Goal: Transaction & Acquisition: Purchase product/service

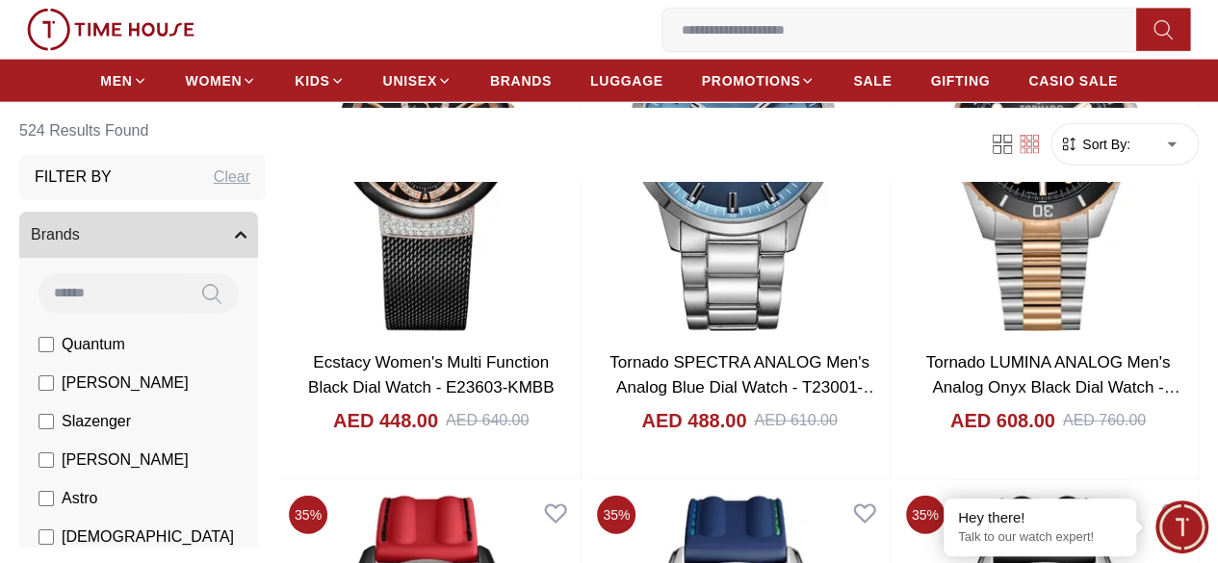
scroll to position [2118, 0]
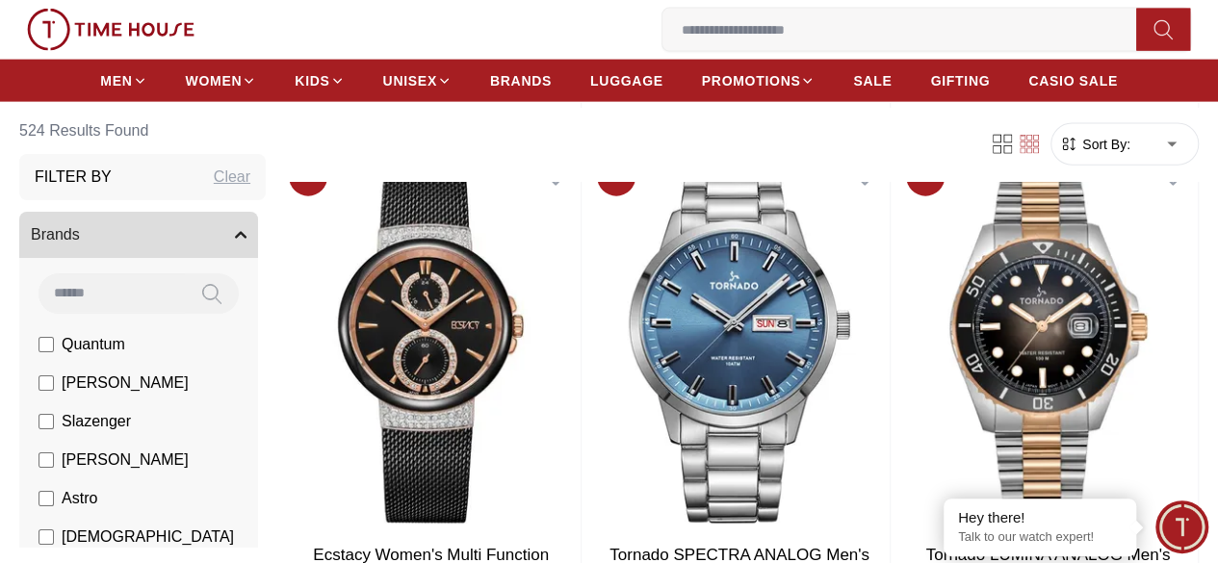
click at [173, 240] on button "Brands" at bounding box center [138, 235] width 239 height 46
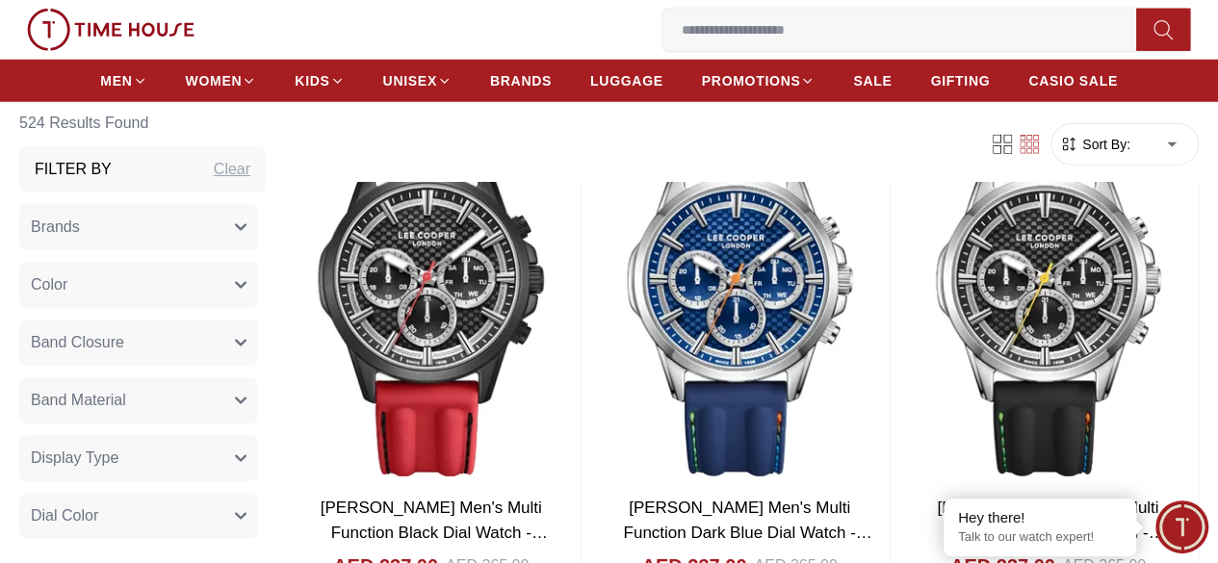
scroll to position [0, 0]
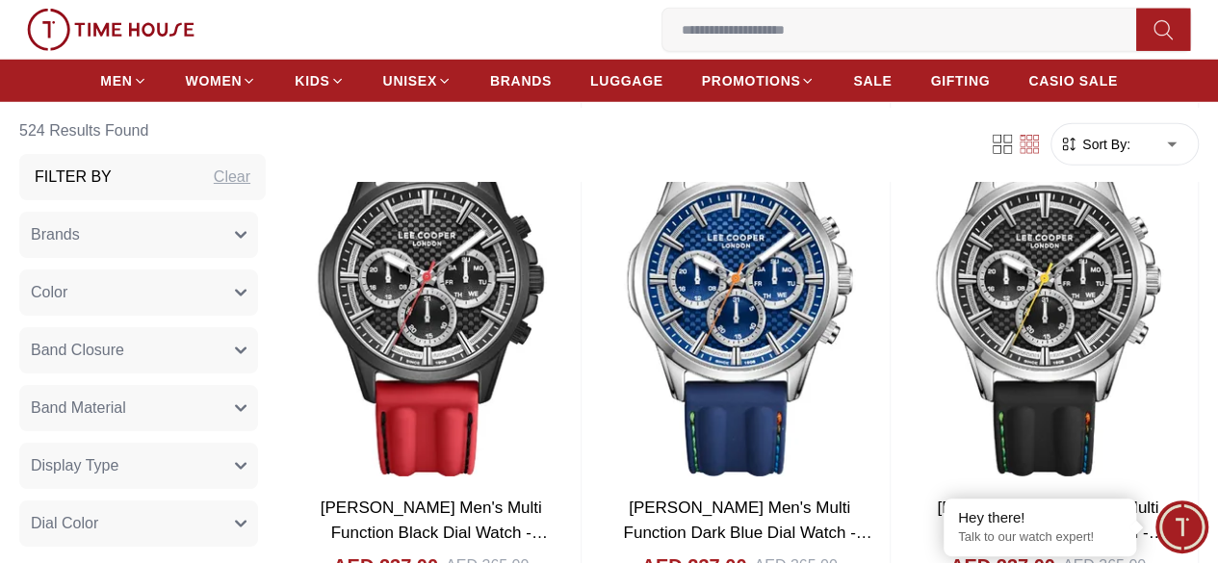
click at [213, 353] on button "Band Closure" at bounding box center [138, 350] width 239 height 46
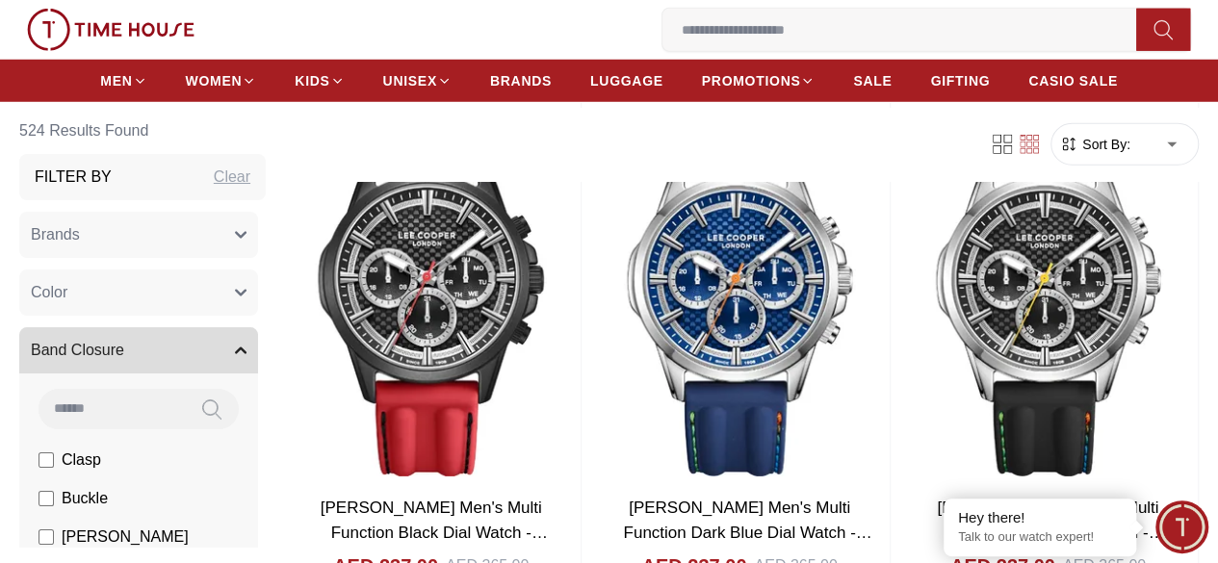
click at [124, 352] on span "Band Closure" at bounding box center [77, 350] width 93 height 23
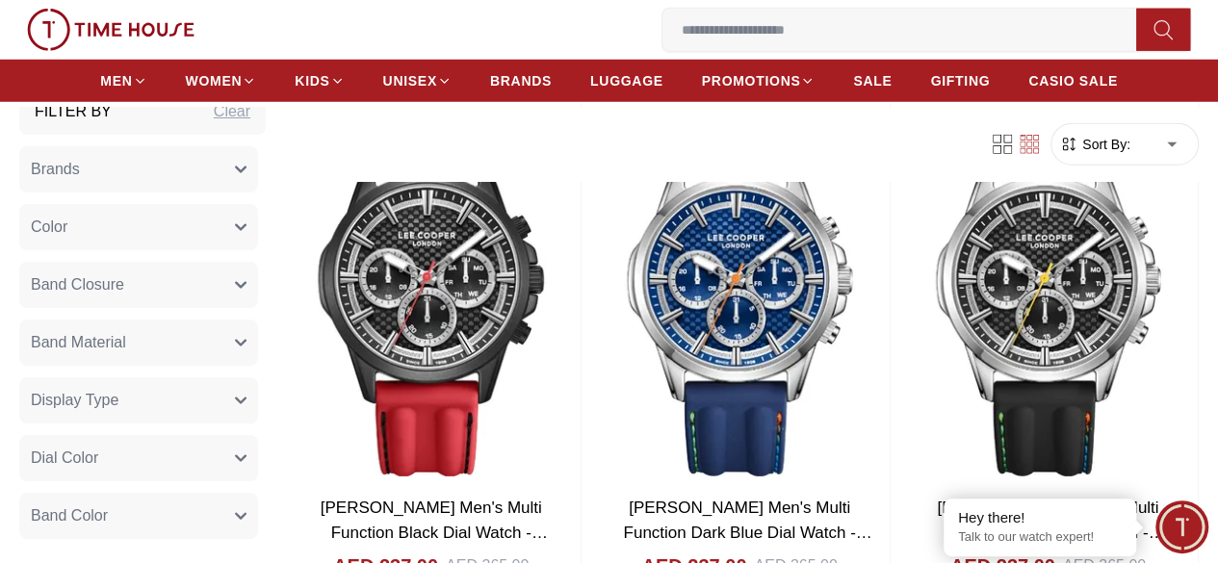
scroll to position [96, 0]
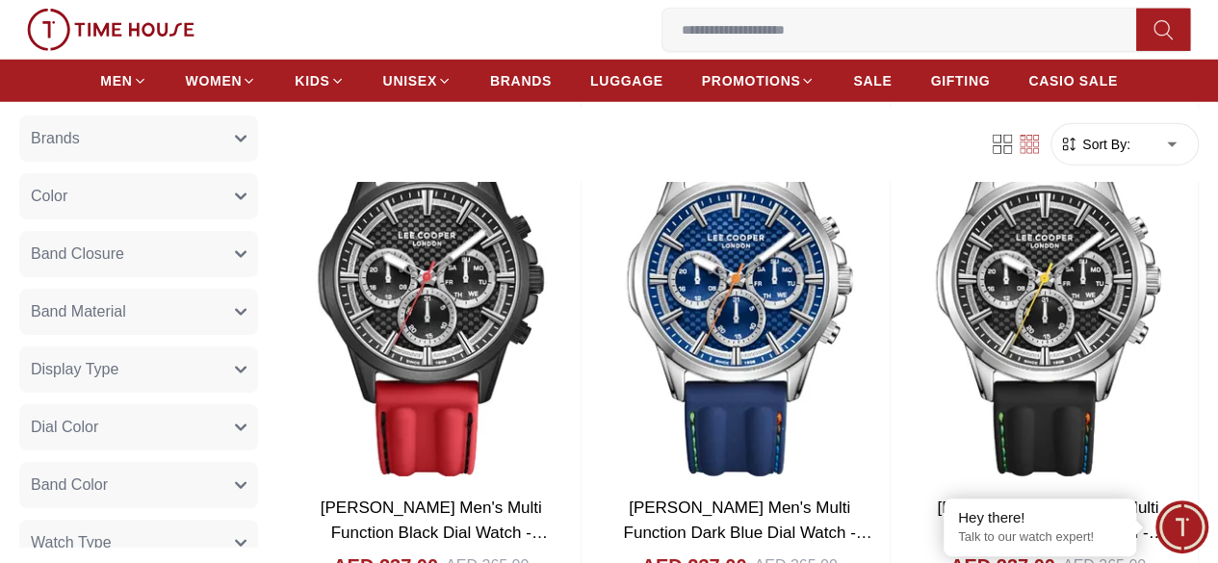
click at [208, 369] on button "Display Type" at bounding box center [138, 370] width 239 height 46
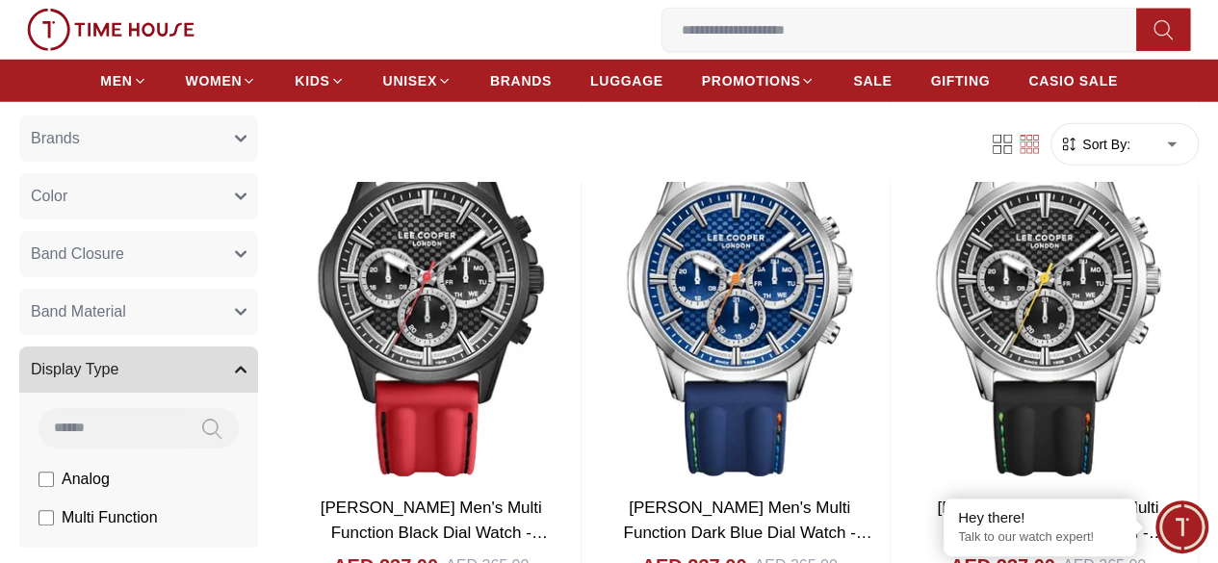
click at [208, 369] on button "Display Type" at bounding box center [138, 370] width 239 height 46
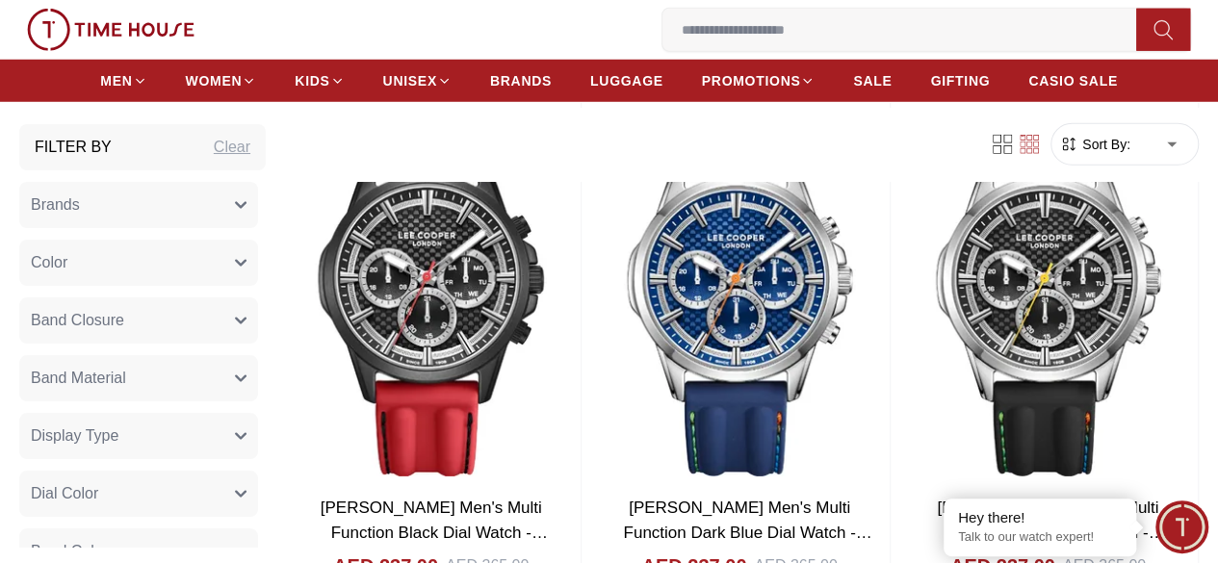
scroll to position [0, 0]
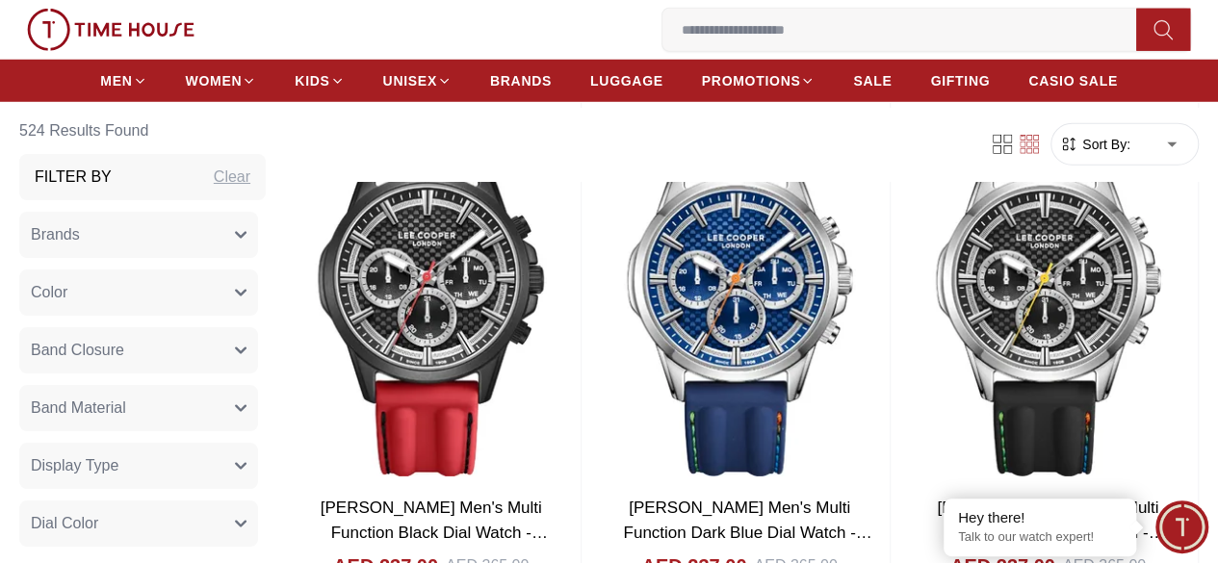
click at [175, 236] on button "Brands" at bounding box center [138, 235] width 239 height 46
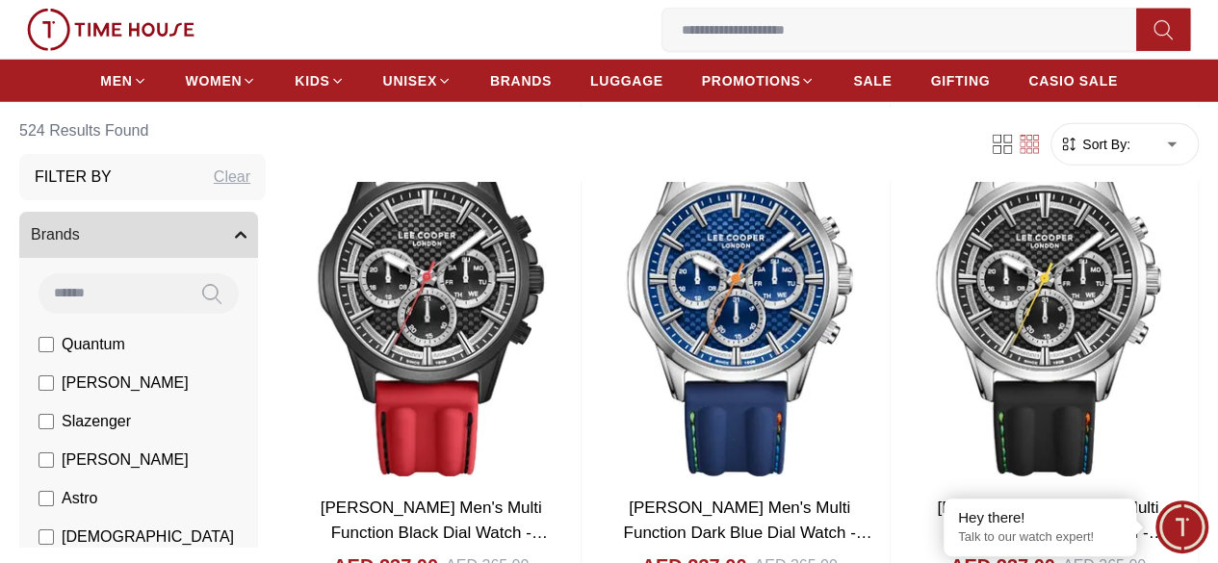
click at [80, 236] on span "Brands" at bounding box center [55, 234] width 49 height 23
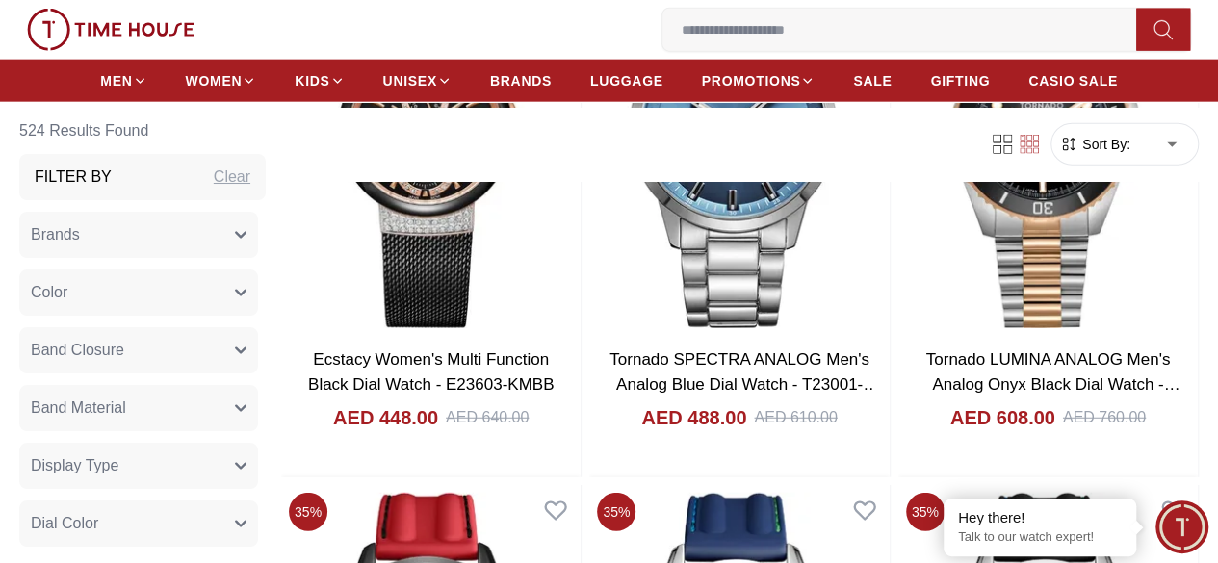
scroll to position [2311, 0]
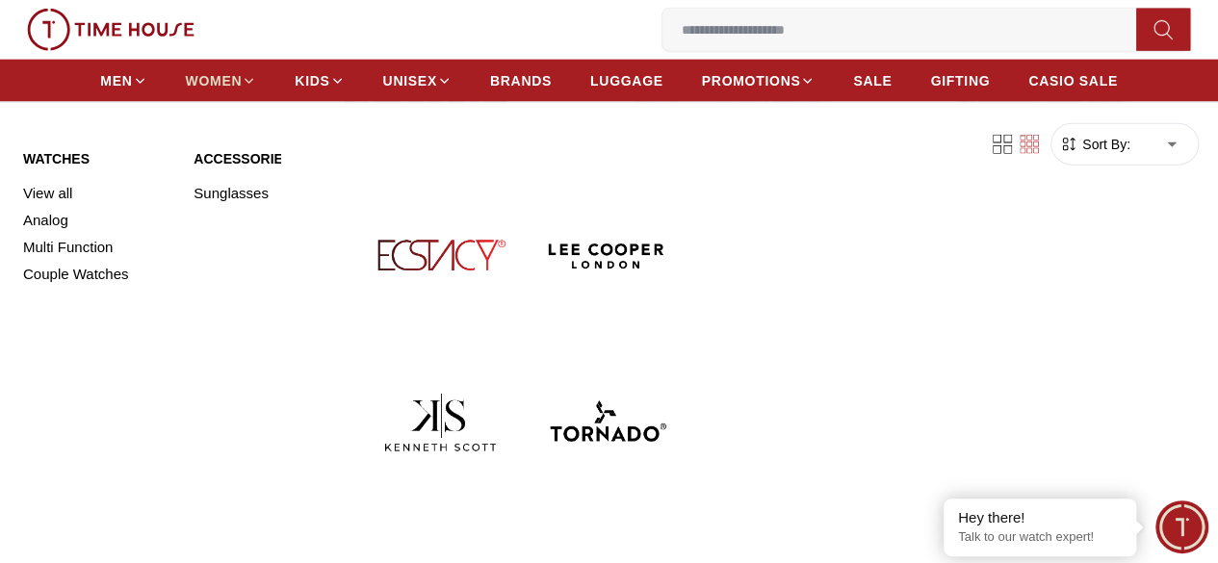
click at [231, 84] on span "WOMEN" at bounding box center [214, 80] width 57 height 19
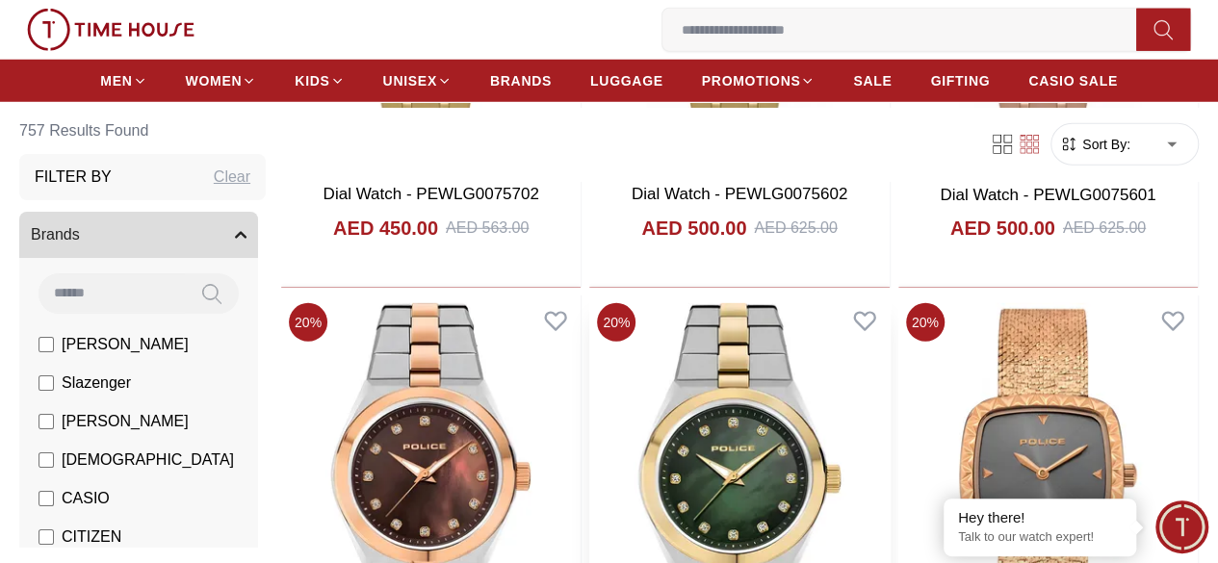
scroll to position [2696, 0]
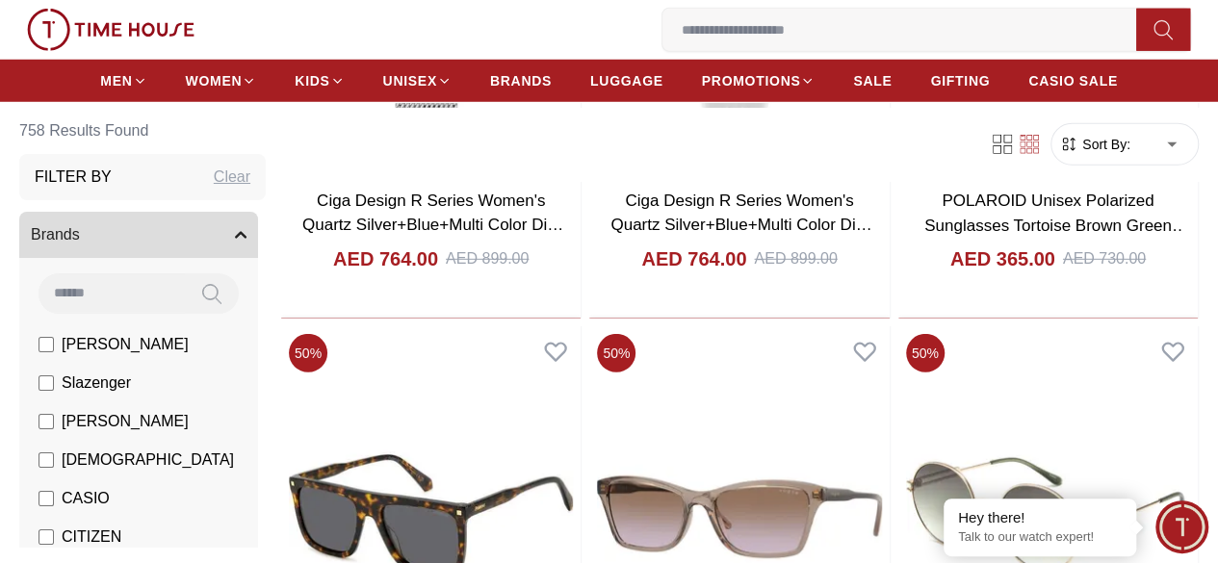
scroll to position [6354, 0]
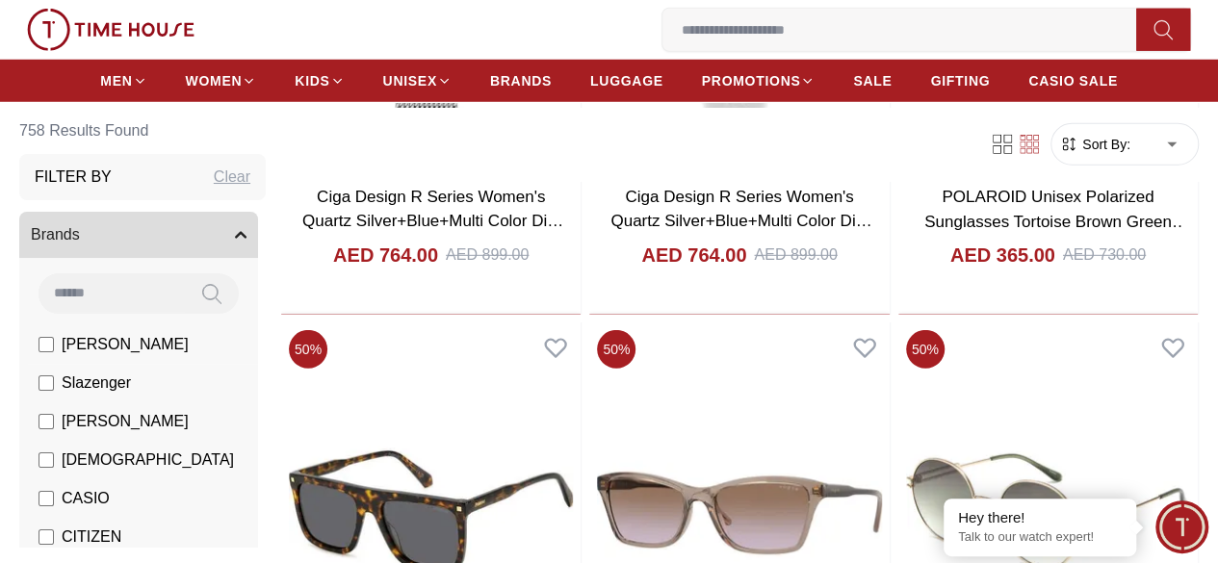
click at [142, 348] on label "[PERSON_NAME]" at bounding box center [114, 344] width 150 height 23
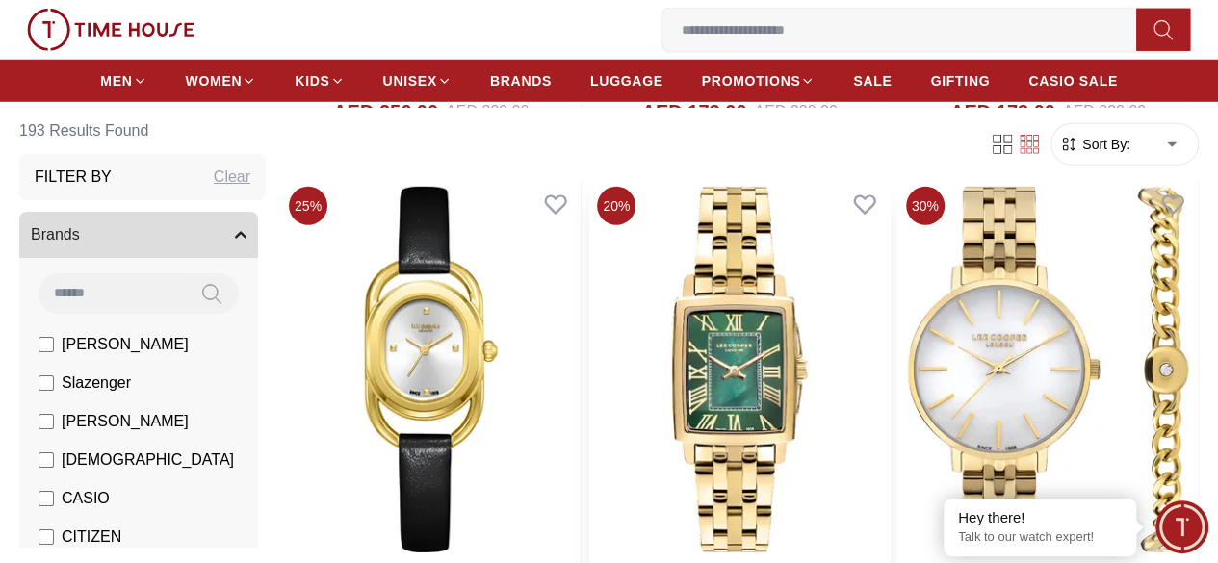
scroll to position [2888, 0]
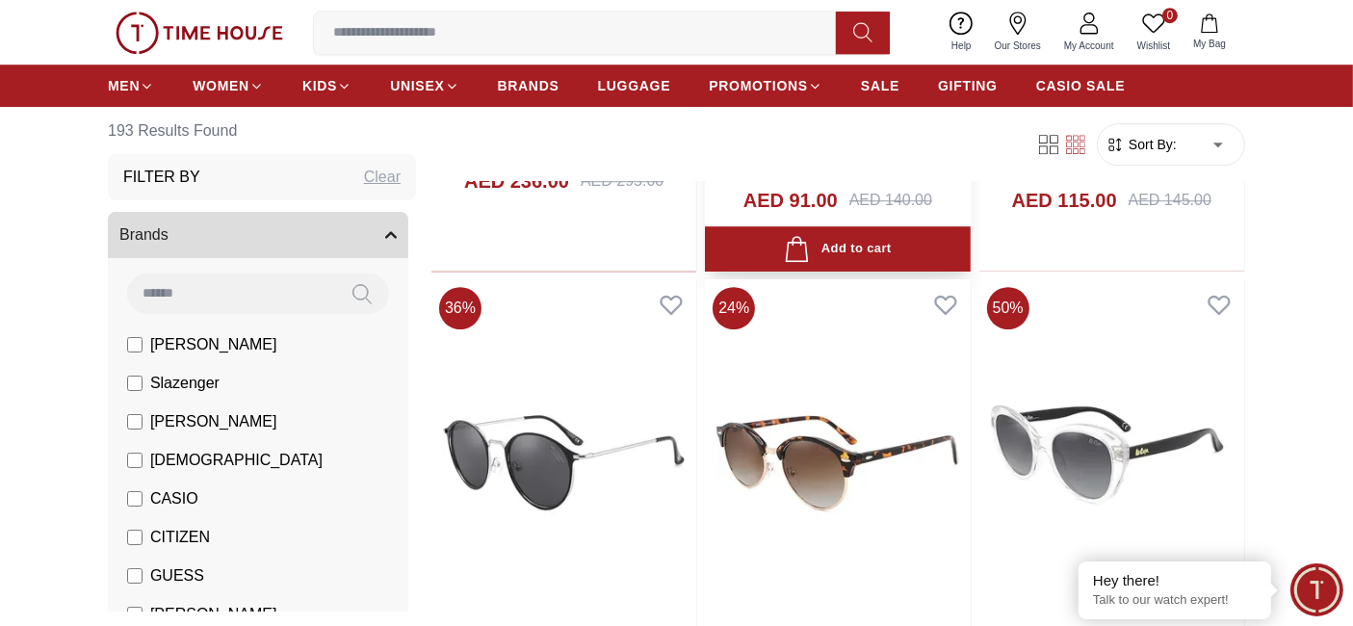
scroll to position [5915, 0]
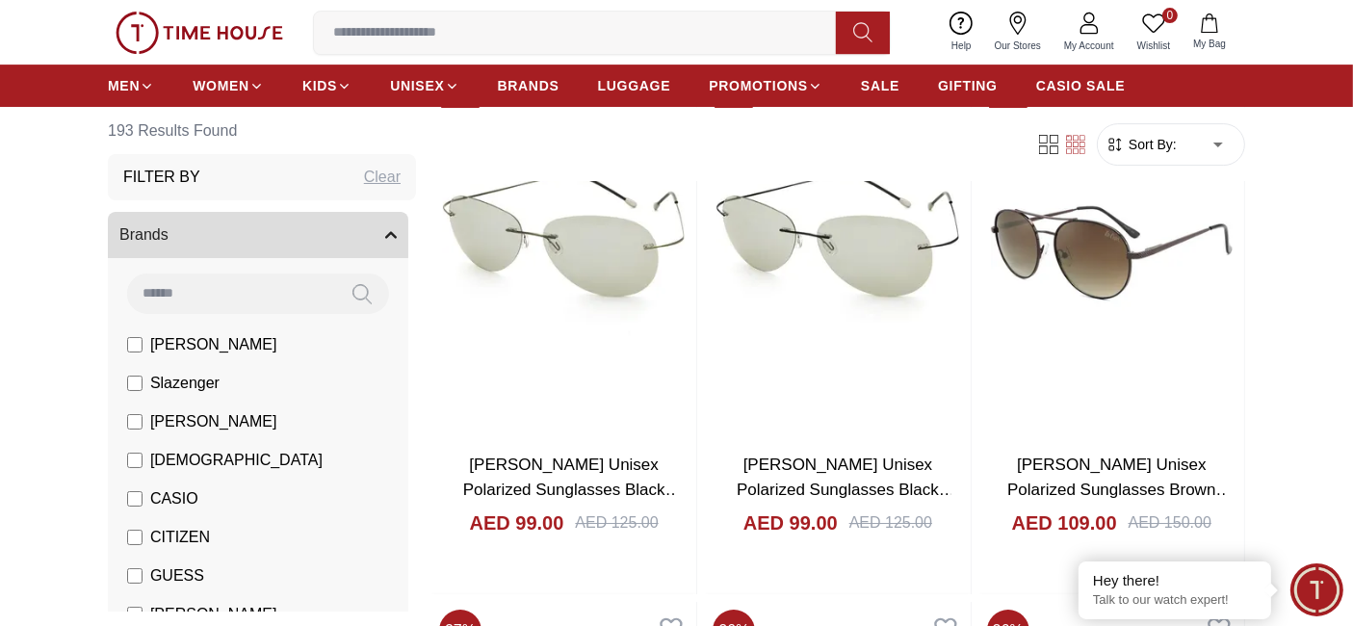
scroll to position [6022, 0]
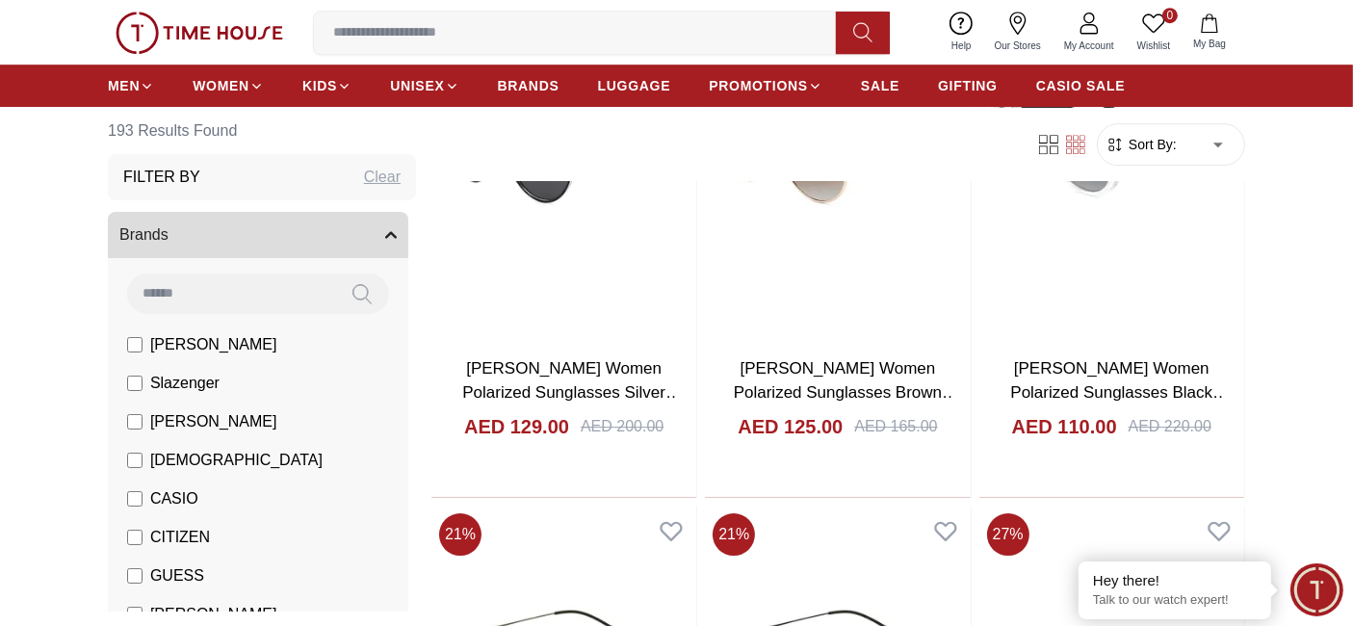
click at [143, 353] on label "[PERSON_NAME]" at bounding box center [201, 344] width 149 height 23
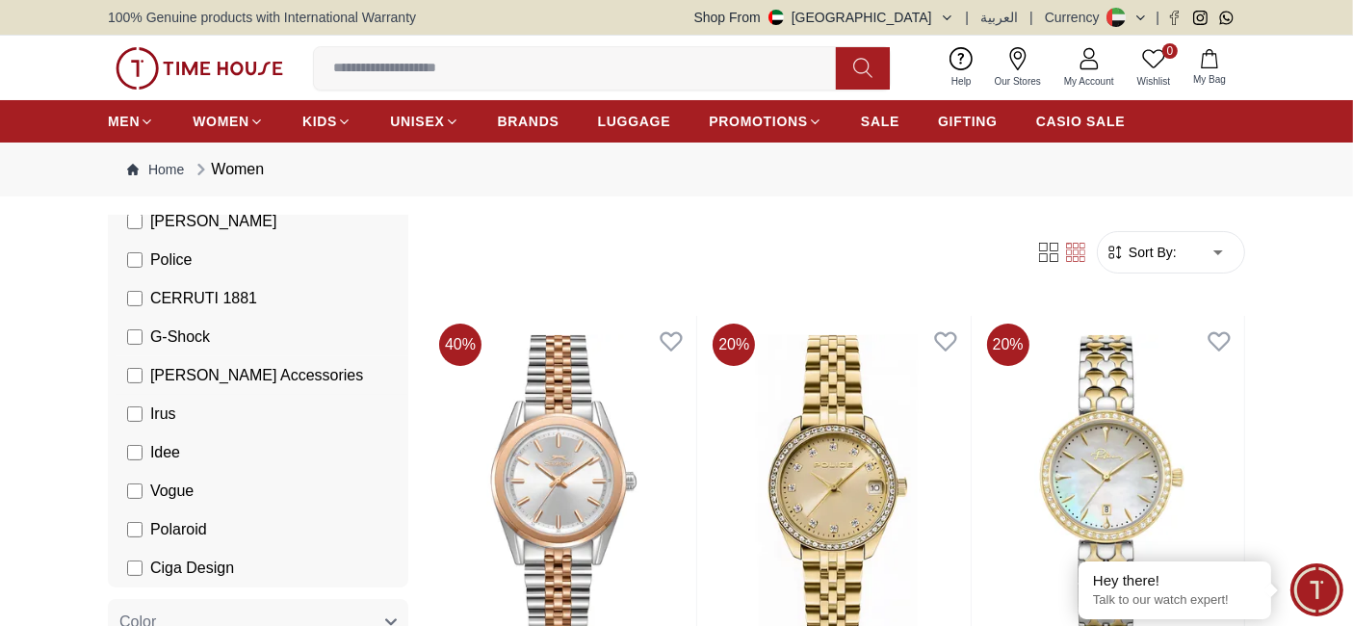
scroll to position [534, 0]
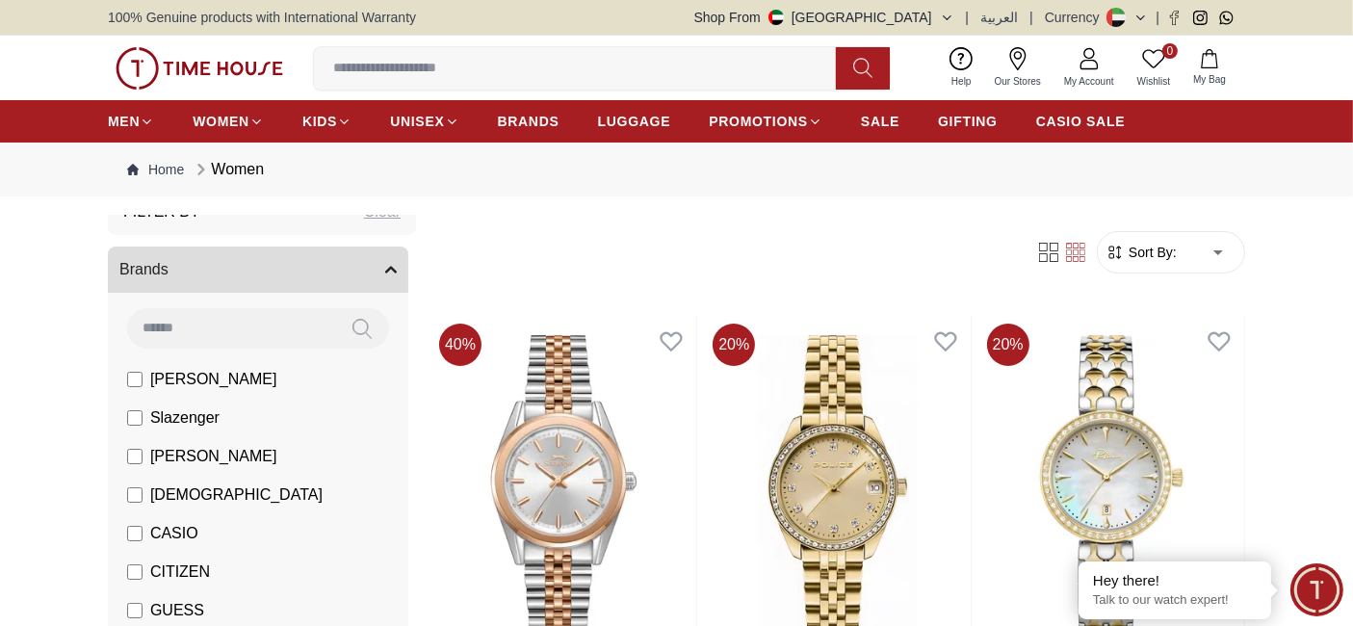
scroll to position [107, 0]
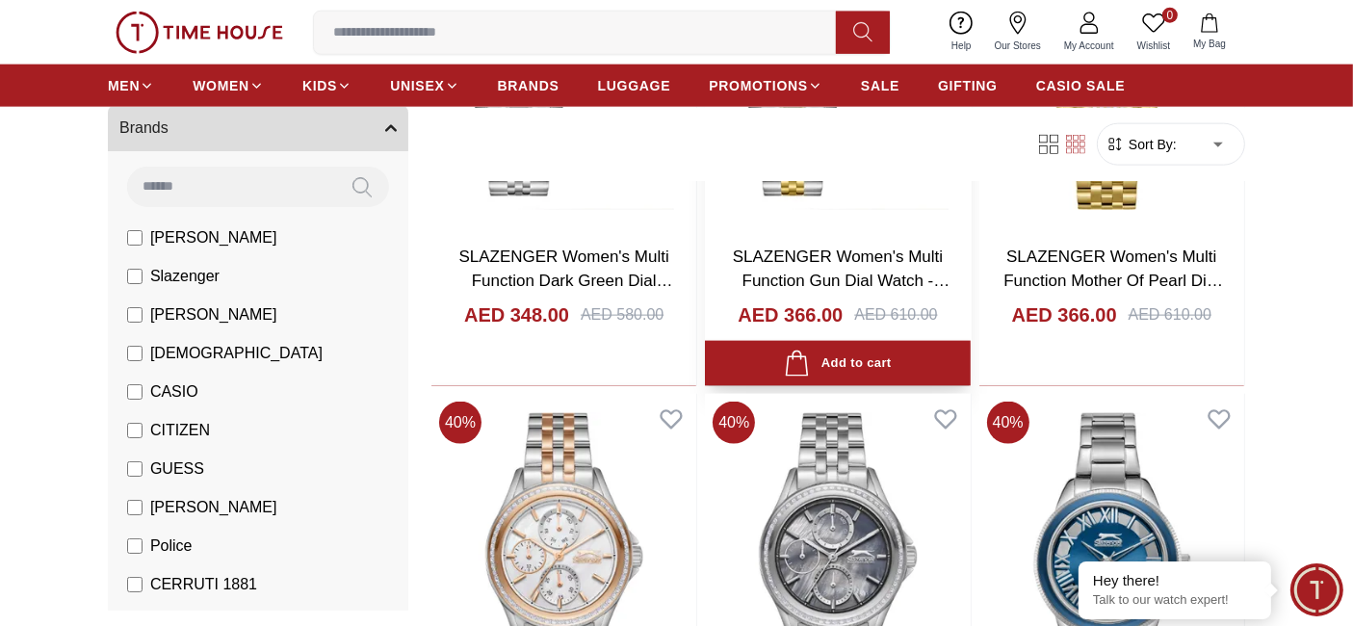
scroll to position [2674, 0]
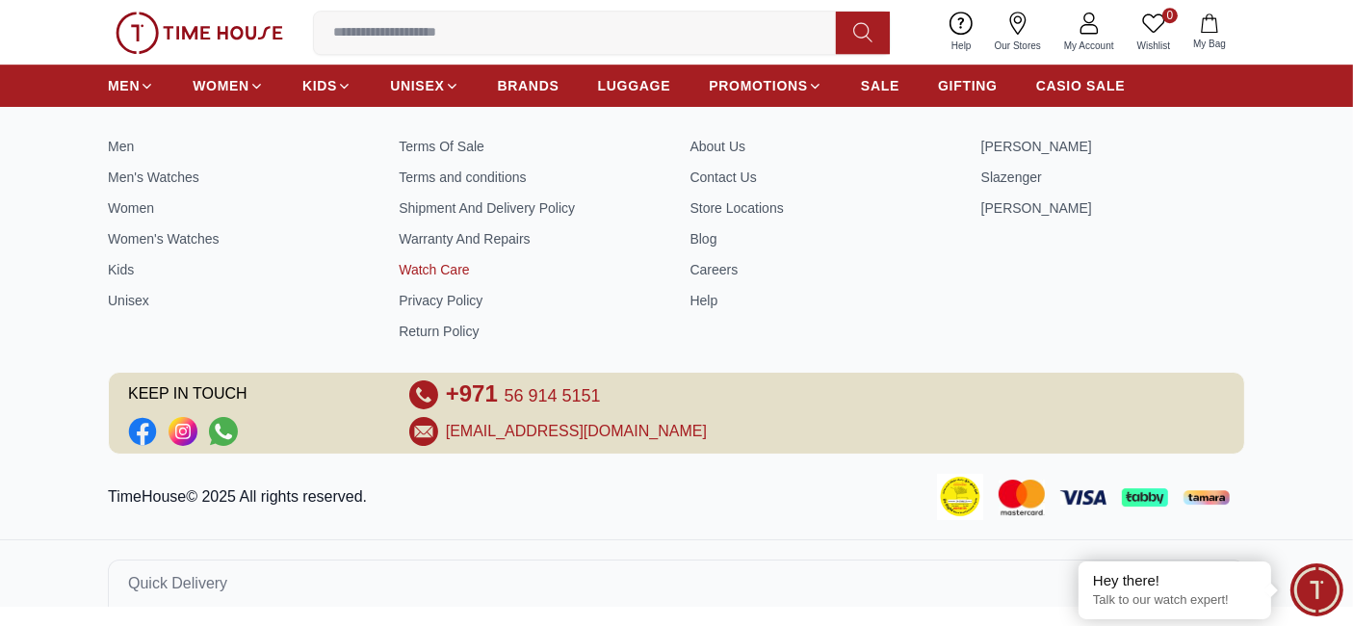
scroll to position [5223, 0]
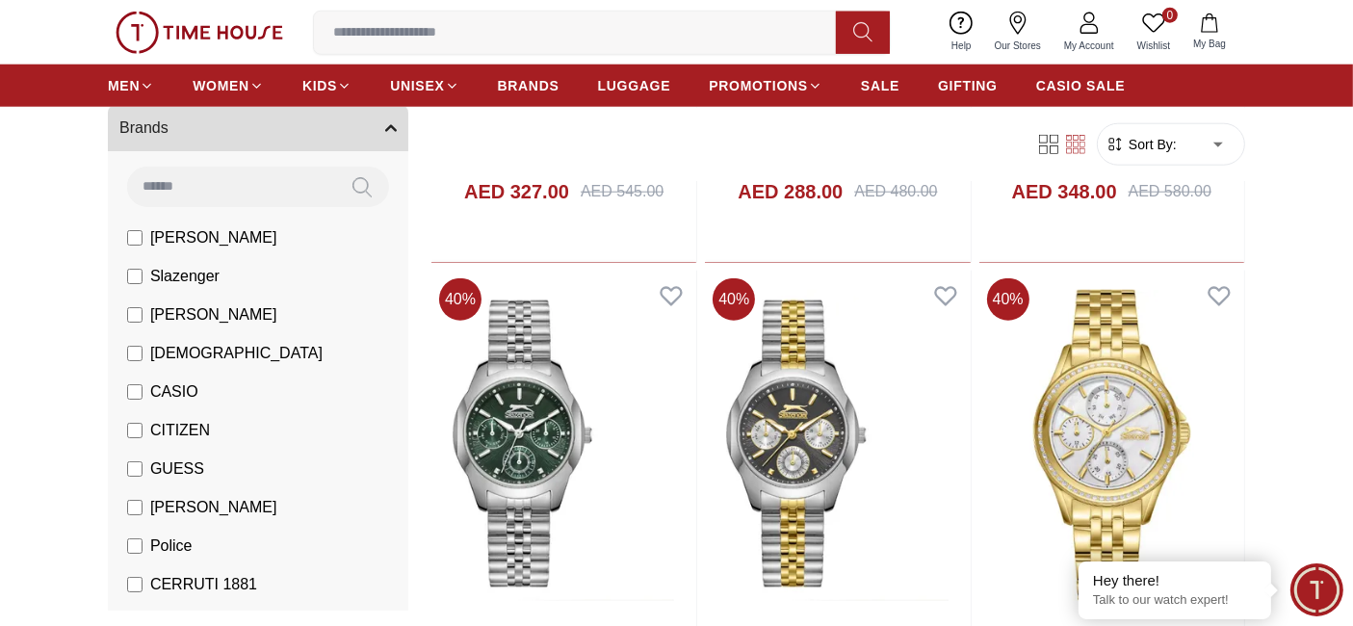
scroll to position [1497, 0]
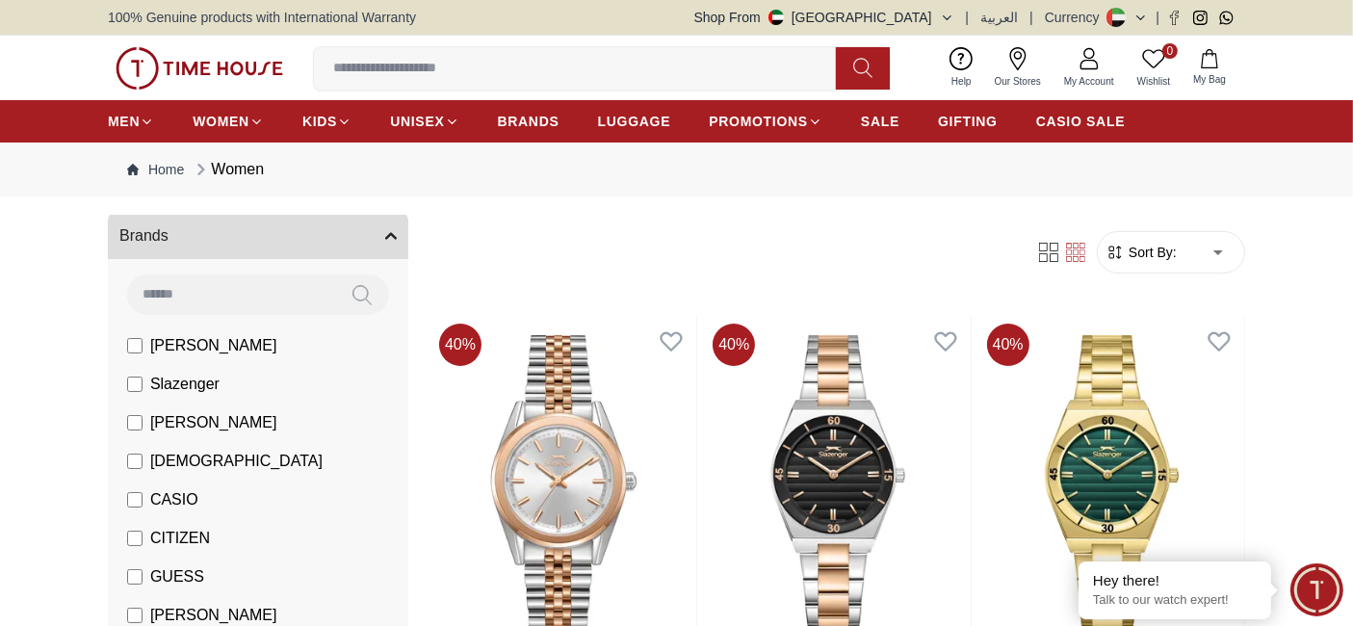
click at [865, 15] on button "Shop From UAE" at bounding box center [824, 17] width 260 height 19
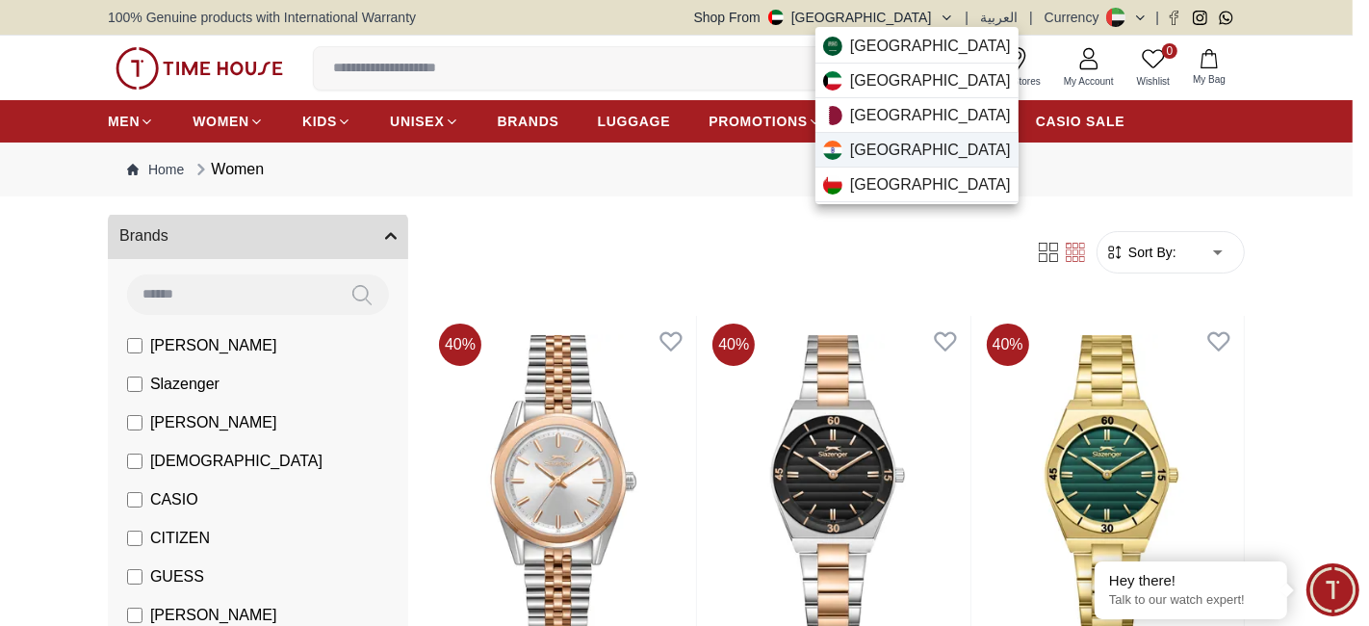
click at [881, 149] on span "India" at bounding box center [930, 150] width 161 height 23
